Goal: Information Seeking & Learning: Get advice/opinions

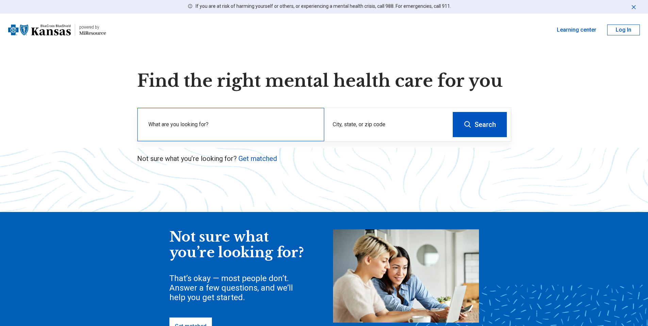
click at [208, 126] on label "What are you looking for?" at bounding box center [232, 124] width 168 height 8
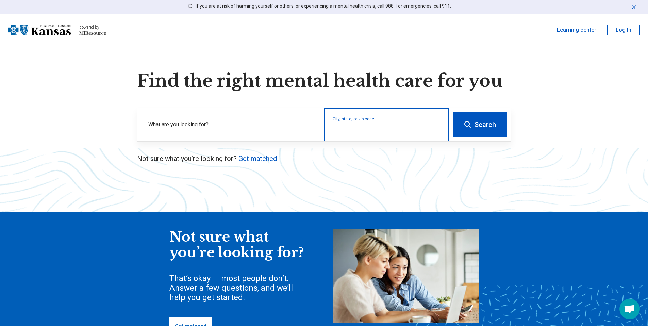
click at [366, 127] on input "City, state, or zip code" at bounding box center [387, 129] width 108 height 8
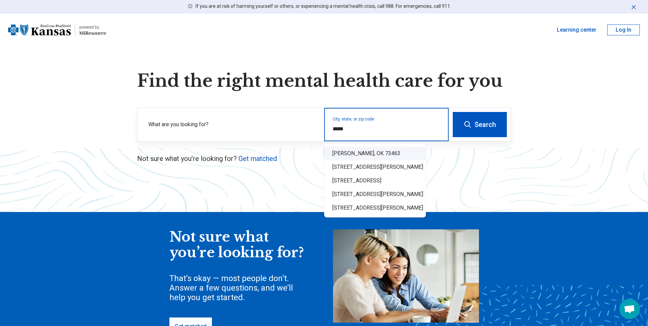
click at [358, 153] on div "[PERSON_NAME], OK 73463" at bounding box center [375, 154] width 102 height 14
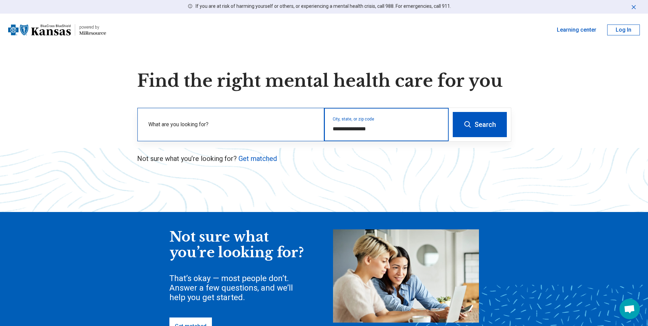
type input "**********"
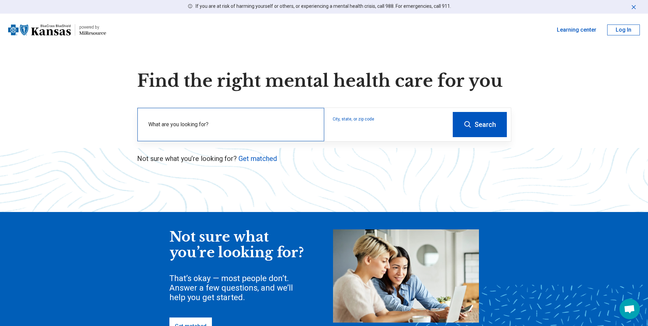
click at [197, 123] on label "What are you looking for?" at bounding box center [232, 124] width 168 height 8
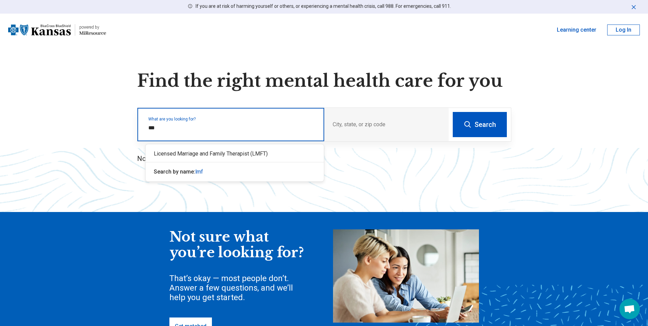
type input "****"
click at [192, 152] on div "Licensed Marriage and Family Therapist (LMFT)" at bounding box center [235, 154] width 178 height 14
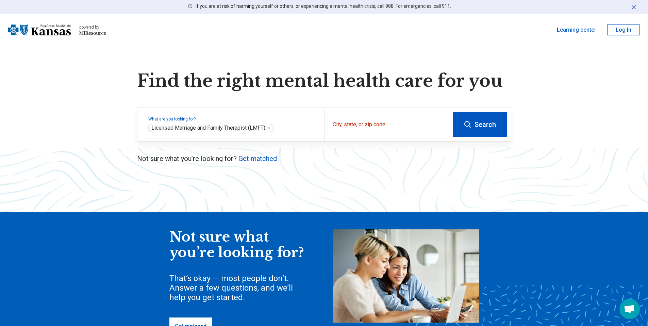
click at [492, 131] on button "Search" at bounding box center [480, 124] width 54 height 25
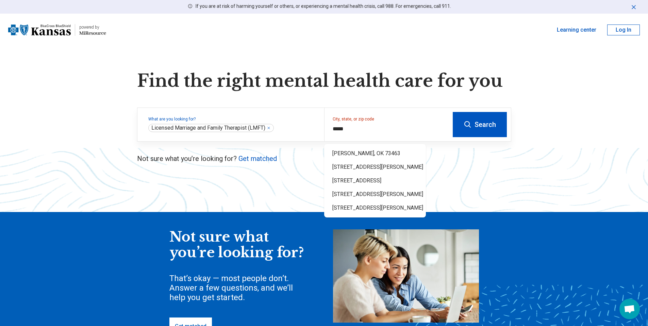
type input "**********"
click at [489, 128] on button "Search" at bounding box center [480, 124] width 54 height 25
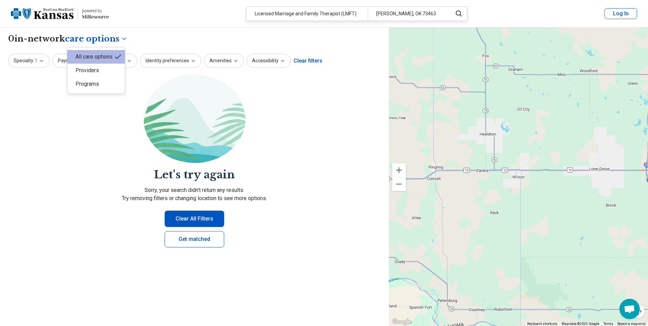
click at [123, 39] on body "**********" at bounding box center [324, 256] width 648 height 512
click at [104, 69] on div "Providers" at bounding box center [95, 71] width 57 height 14
click at [128, 63] on icon "button" at bounding box center [129, 60] width 5 height 5
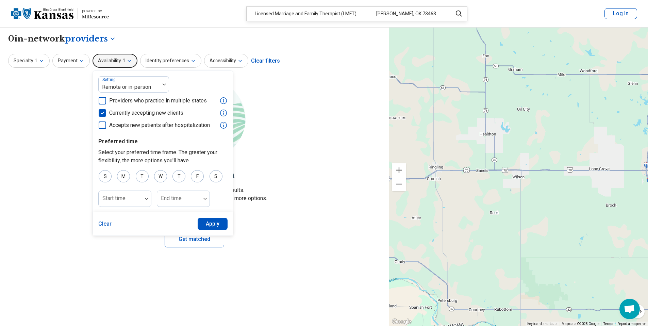
click at [100, 112] on icon at bounding box center [102, 112] width 7 height 7
click at [214, 226] on button "Apply" at bounding box center [213, 224] width 30 height 12
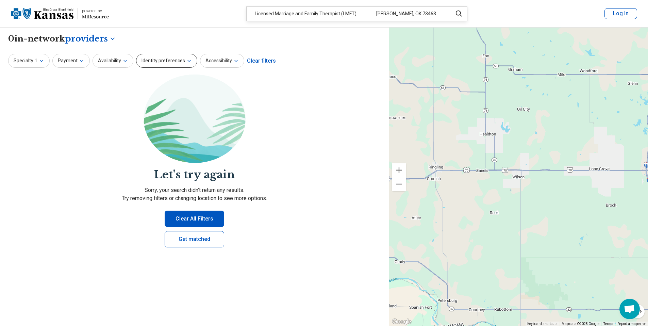
click at [165, 61] on button "Identity preferences" at bounding box center [166, 61] width 61 height 14
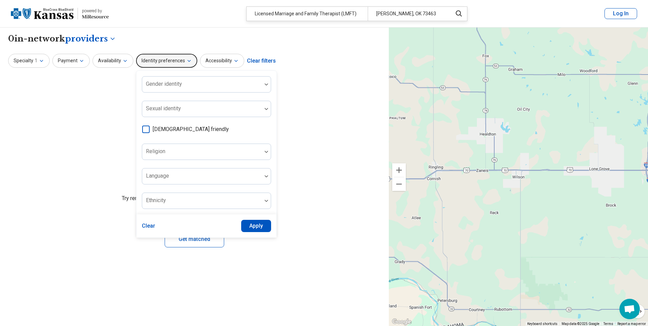
click at [165, 61] on button "Identity preferences" at bounding box center [166, 61] width 61 height 14
click at [236, 59] on button "Accessibility" at bounding box center [222, 61] width 44 height 14
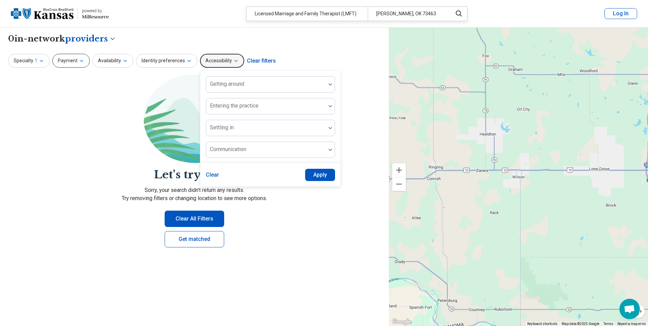
click at [80, 60] on icon "button" at bounding box center [81, 60] width 5 height 5
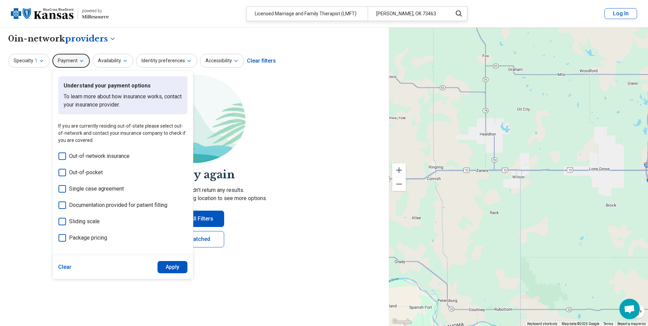
click at [93, 157] on span "Out-of-network insurance" at bounding box center [99, 156] width 61 height 8
click at [176, 265] on button "Apply" at bounding box center [173, 267] width 30 height 12
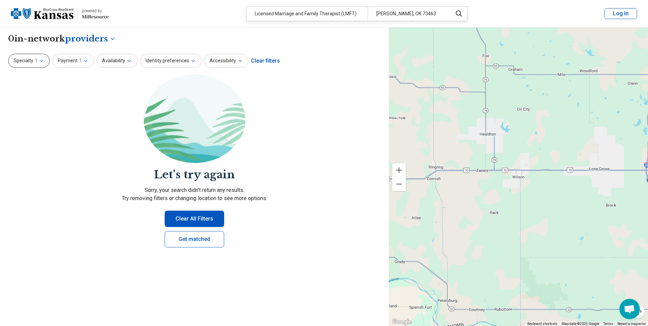
click at [40, 60] on icon "button" at bounding box center [41, 60] width 3 height 1
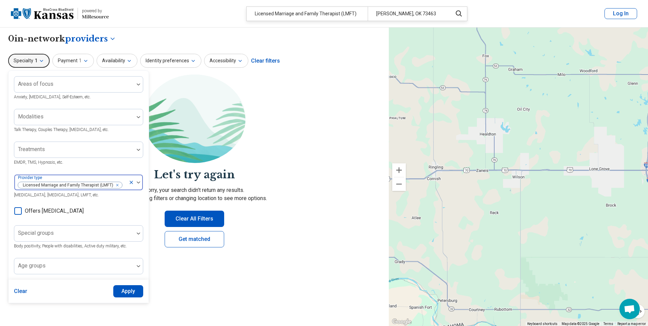
click at [132, 181] on icon at bounding box center [131, 182] width 5 height 5
click at [126, 293] on button "Apply" at bounding box center [128, 291] width 30 height 12
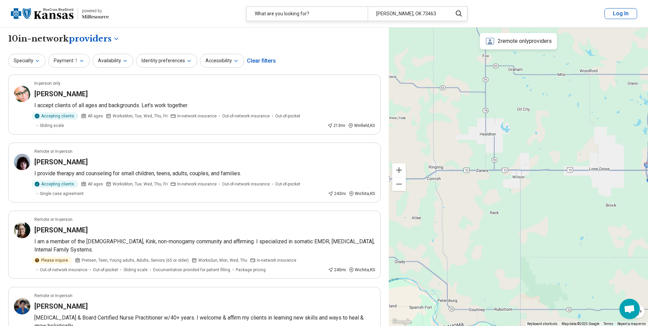
click at [109, 54] on div "All care options" at bounding box center [99, 57] width 57 height 14
click at [40, 62] on button "Specialty" at bounding box center [26, 61] width 37 height 14
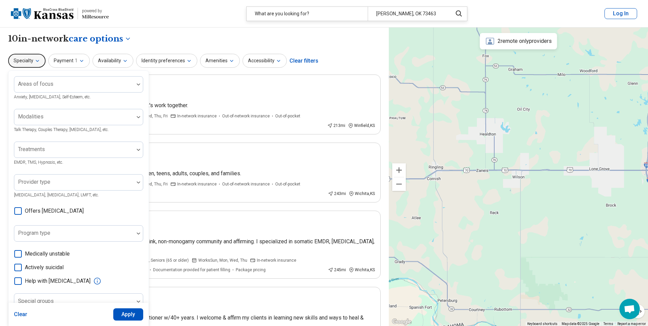
click at [40, 62] on button "Specialty" at bounding box center [26, 61] width 37 height 14
click at [80, 60] on icon "button" at bounding box center [81, 60] width 3 height 1
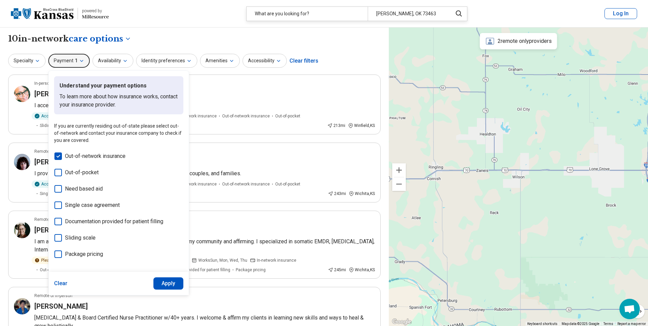
click at [76, 156] on span "Out-of-network insurance" at bounding box center [95, 156] width 61 height 8
click at [168, 281] on button "Apply" at bounding box center [168, 283] width 30 height 12
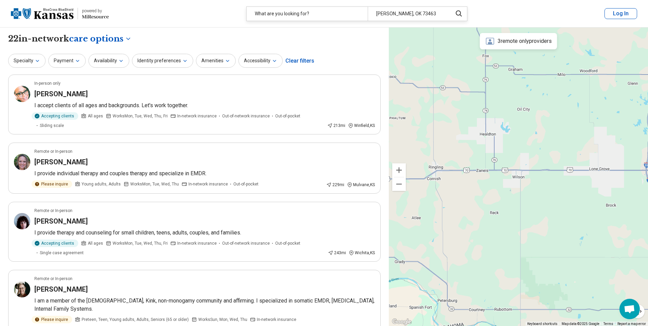
click at [524, 41] on div "3 remote only providers" at bounding box center [518, 41] width 77 height 16
click at [489, 43] on icon at bounding box center [490, 41] width 8 height 7
click at [111, 60] on button "Availability" at bounding box center [108, 61] width 41 height 14
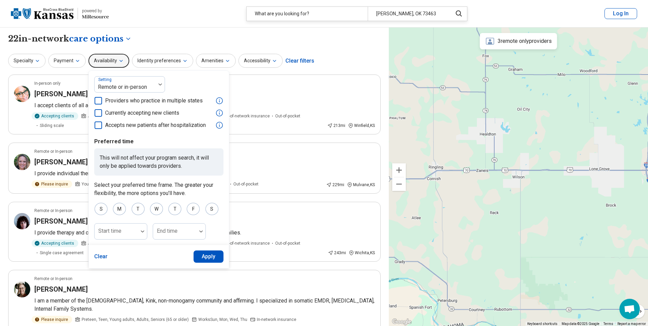
click at [117, 101] on span "Providers who practice in multiple states" at bounding box center [154, 101] width 98 height 8
click at [204, 257] on button "Apply" at bounding box center [209, 256] width 30 height 12
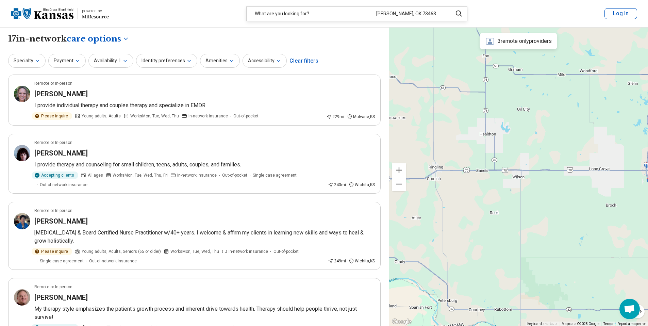
click at [304, 60] on div "Clear filters" at bounding box center [303, 61] width 29 height 16
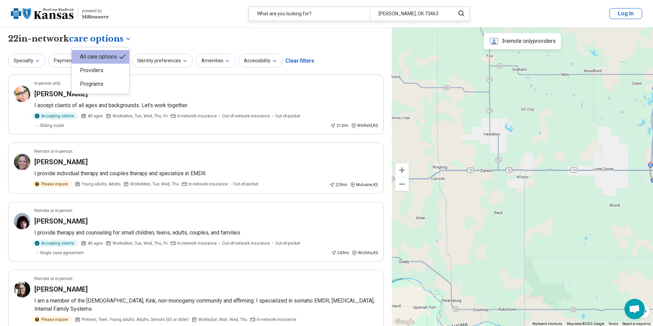
click at [104, 74] on div "Providers" at bounding box center [100, 71] width 57 height 14
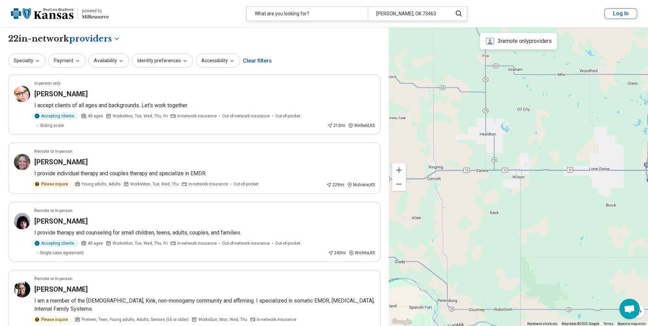
select select "********"
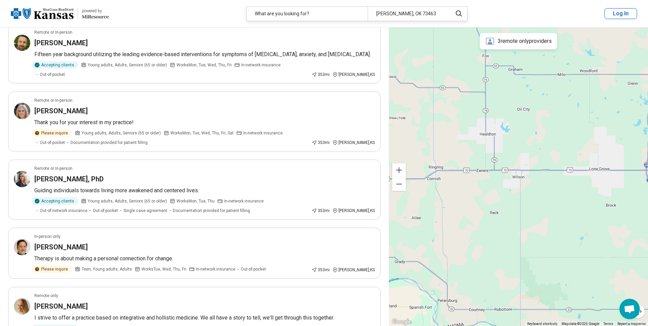
scroll to position [1292, 0]
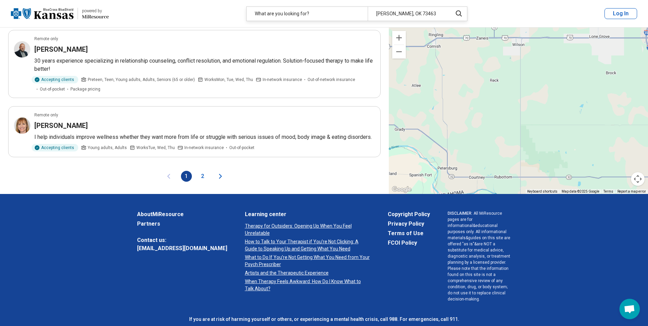
click at [204, 171] on button "2" at bounding box center [202, 176] width 11 height 11
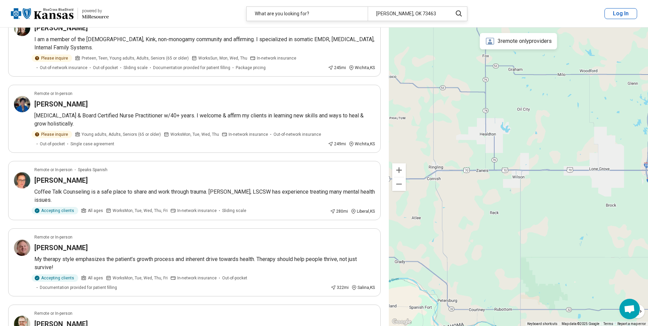
scroll to position [0, 0]
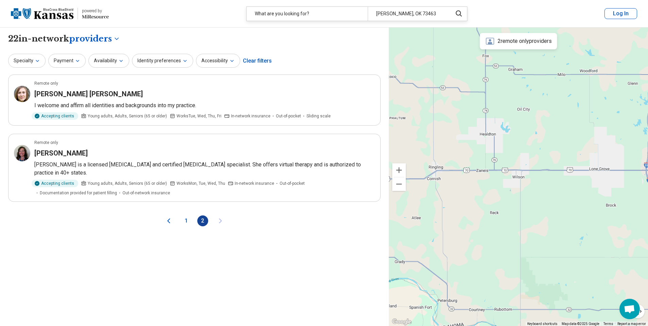
click at [186, 222] on button "1" at bounding box center [186, 220] width 11 height 11
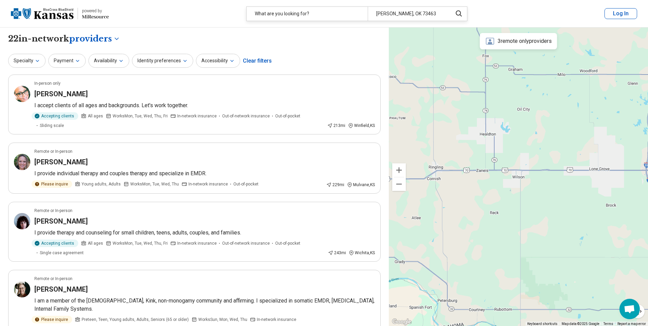
click at [510, 47] on div "3 remote only providers" at bounding box center [518, 41] width 77 height 16
click at [501, 41] on div "3 remote only providers" at bounding box center [518, 41] width 77 height 16
click at [491, 41] on icon at bounding box center [490, 41] width 10 height 10
